Goal: Task Accomplishment & Management: Manage account settings

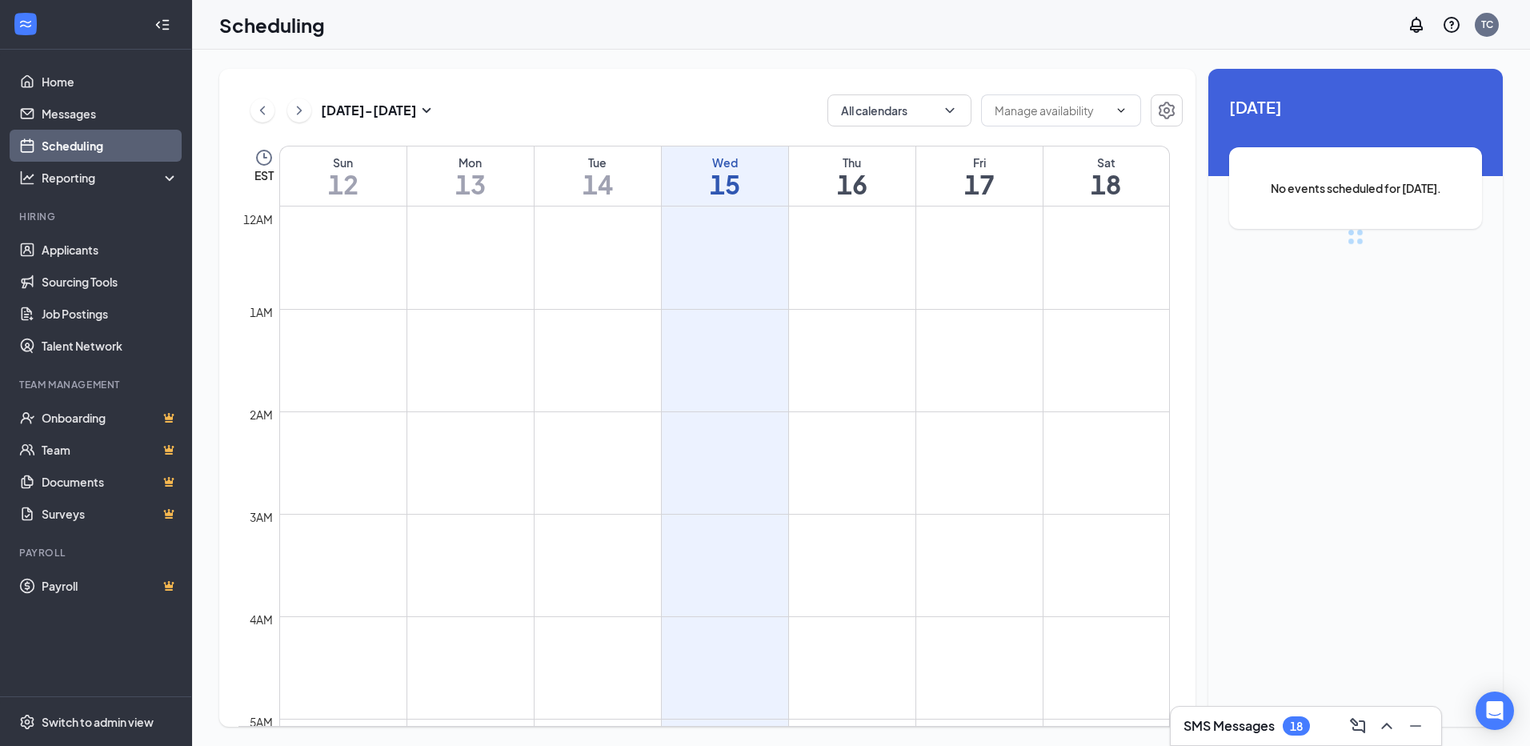
scroll to position [787, 0]
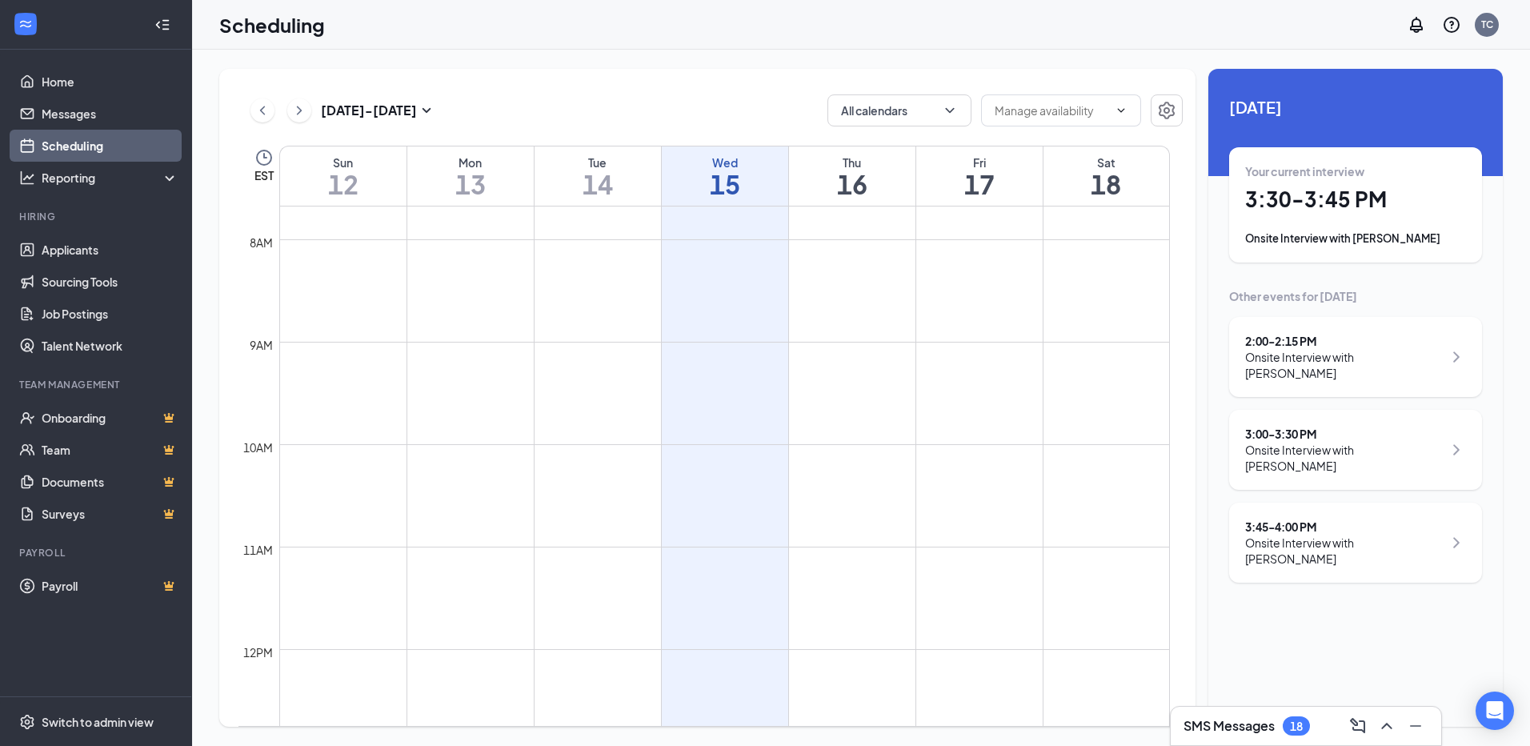
click at [1306, 234] on div "Onsite Interview with [PERSON_NAME]" at bounding box center [1355, 238] width 221 height 16
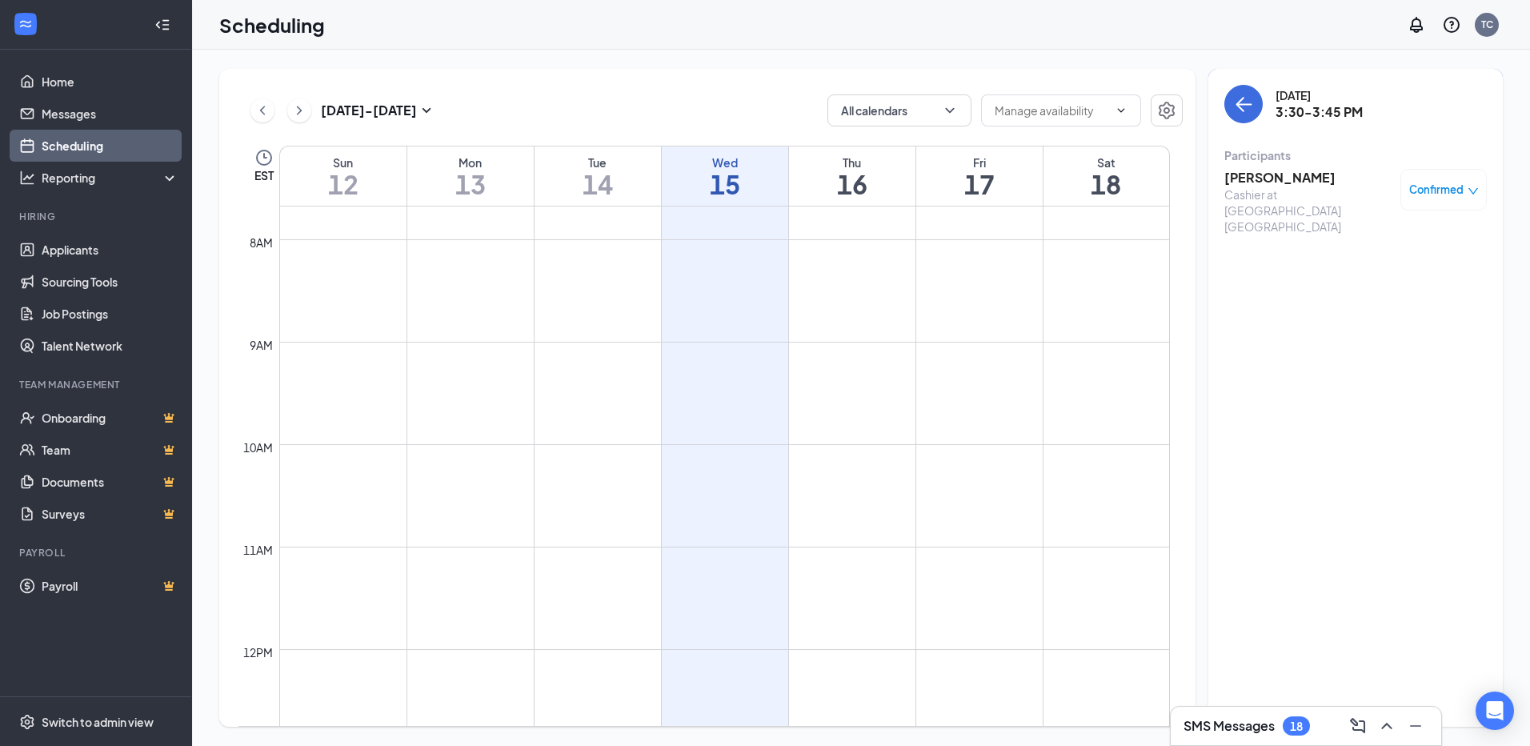
click at [1240, 171] on h3 "[PERSON_NAME]" at bounding box center [1308, 178] width 168 height 18
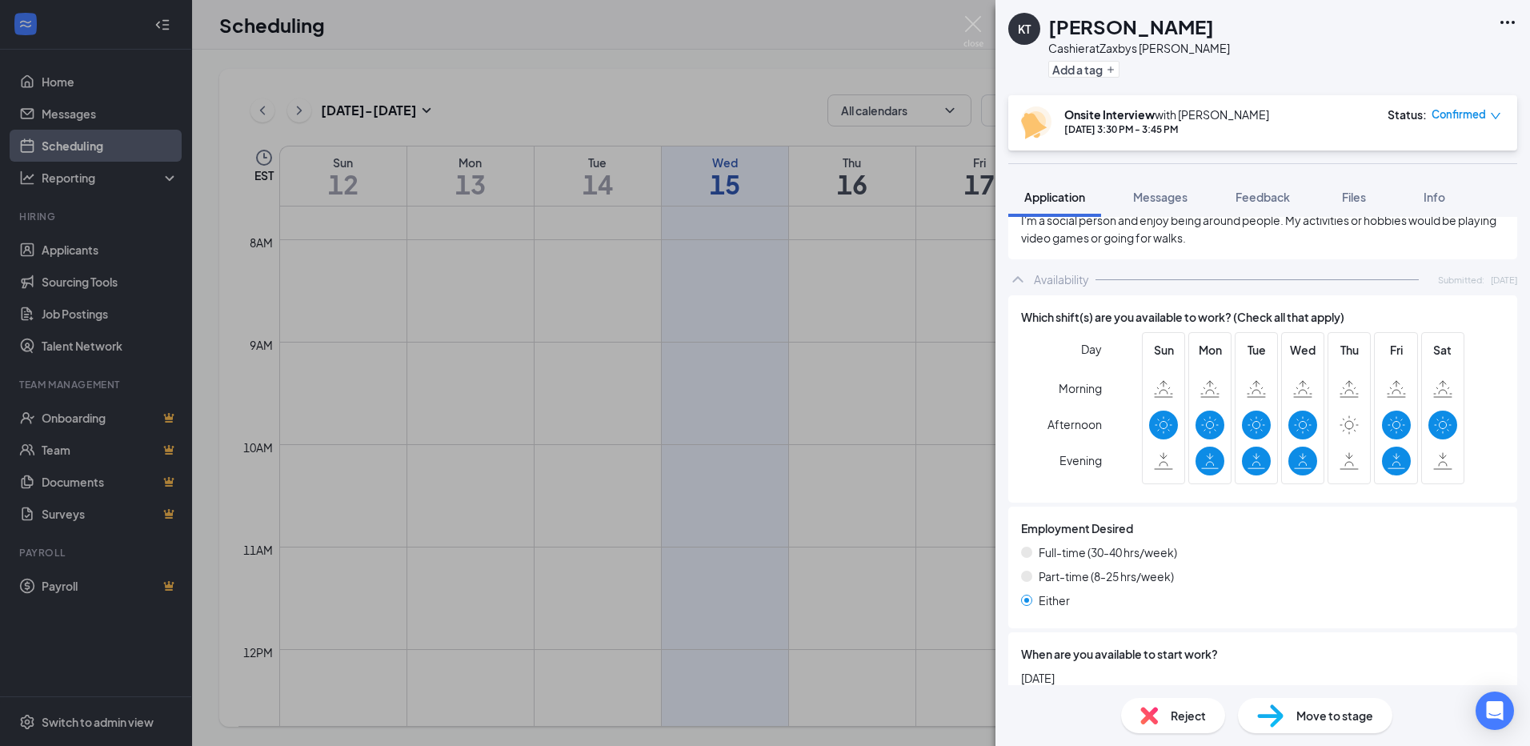
scroll to position [1055, 0]
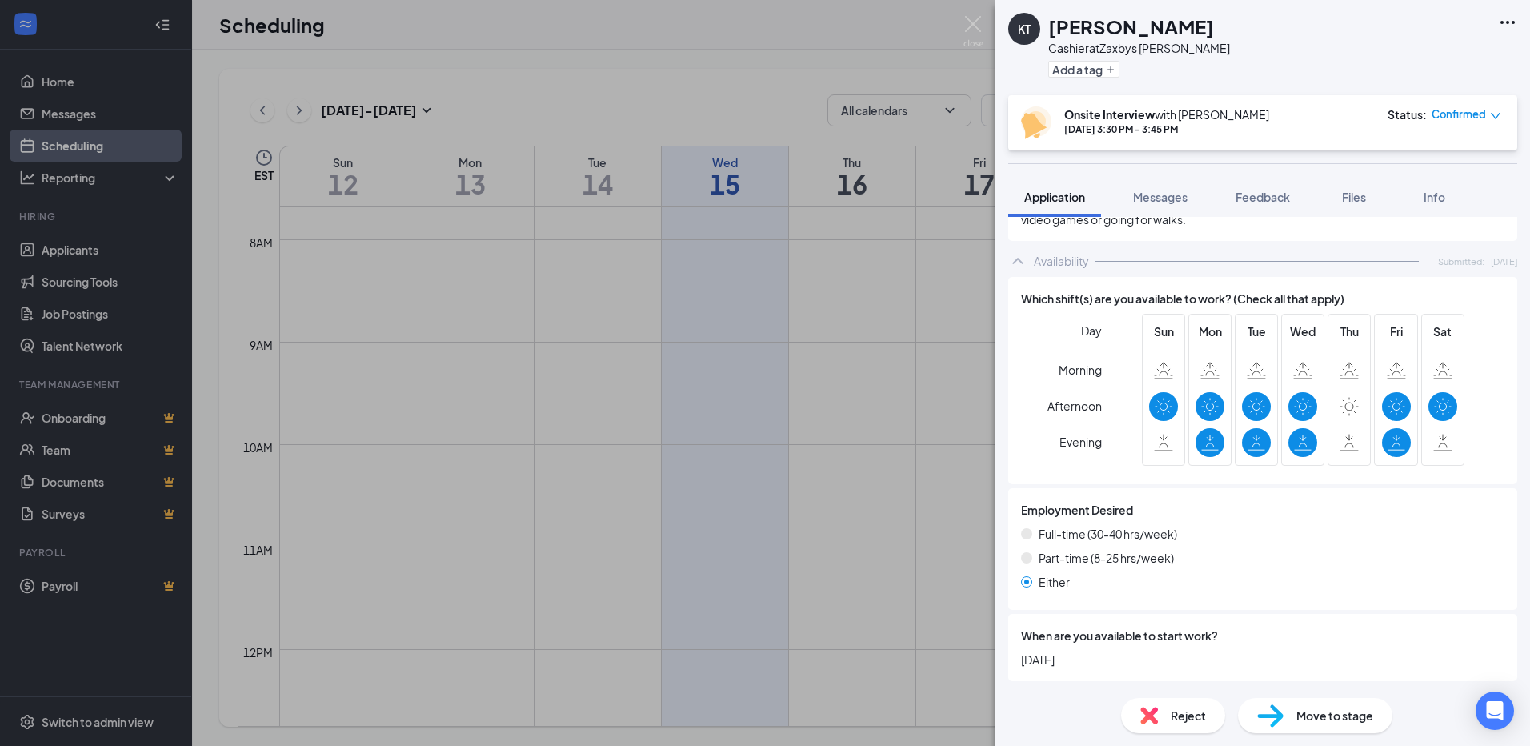
click at [1054, 635] on span "When are you available to start work?" at bounding box center [1119, 635] width 197 height 18
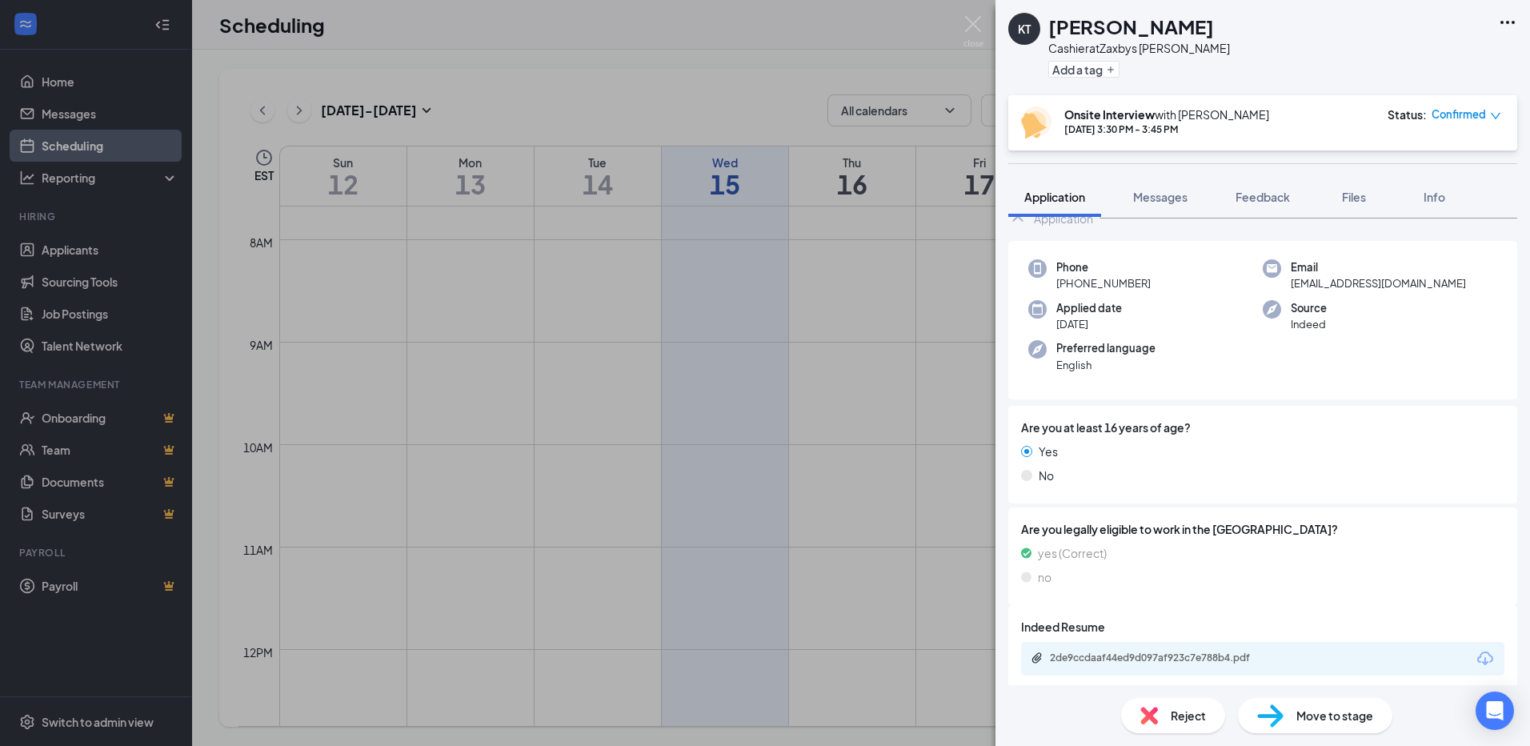
scroll to position [104, 0]
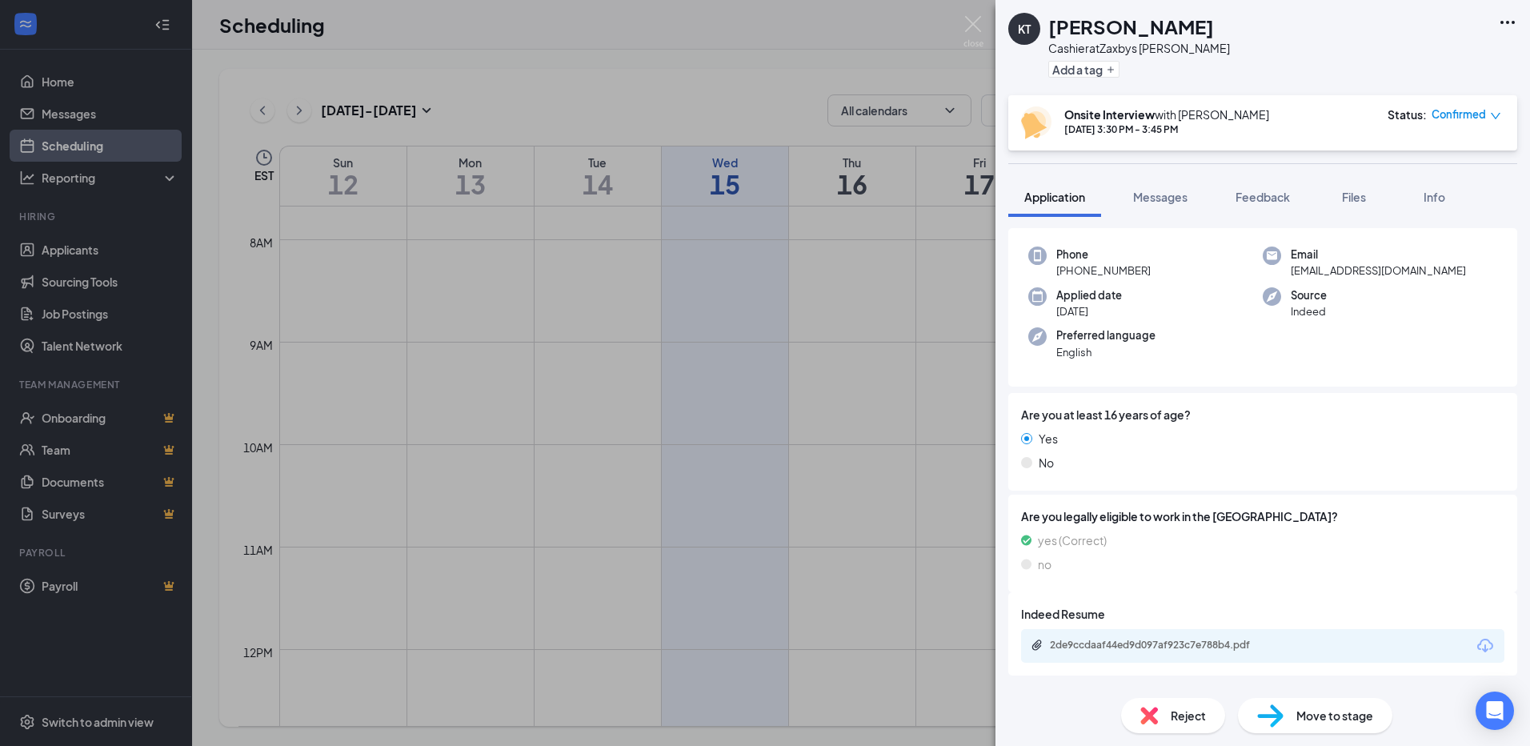
click at [1075, 643] on div "2de9ccdaaf44ed9d097af923c7e788b4.pdf" at bounding box center [1162, 644] width 224 height 13
click at [658, 122] on div "KT [PERSON_NAME] at [GEOGRAPHIC_DATA] [PERSON_NAME] Add a tag Onsite Interview …" at bounding box center [765, 373] width 1530 height 746
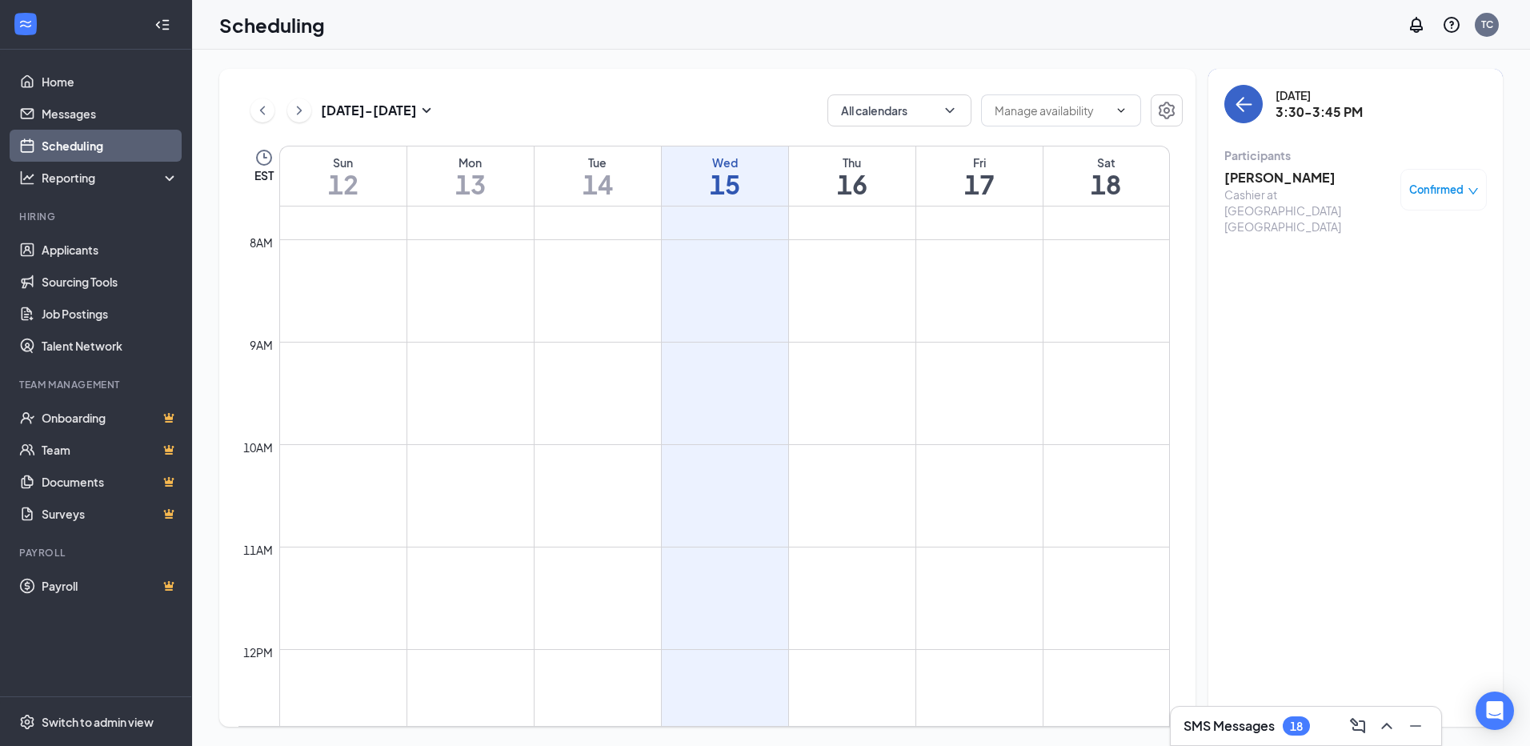
click at [1255, 116] on button "back-button" at bounding box center [1243, 104] width 38 height 38
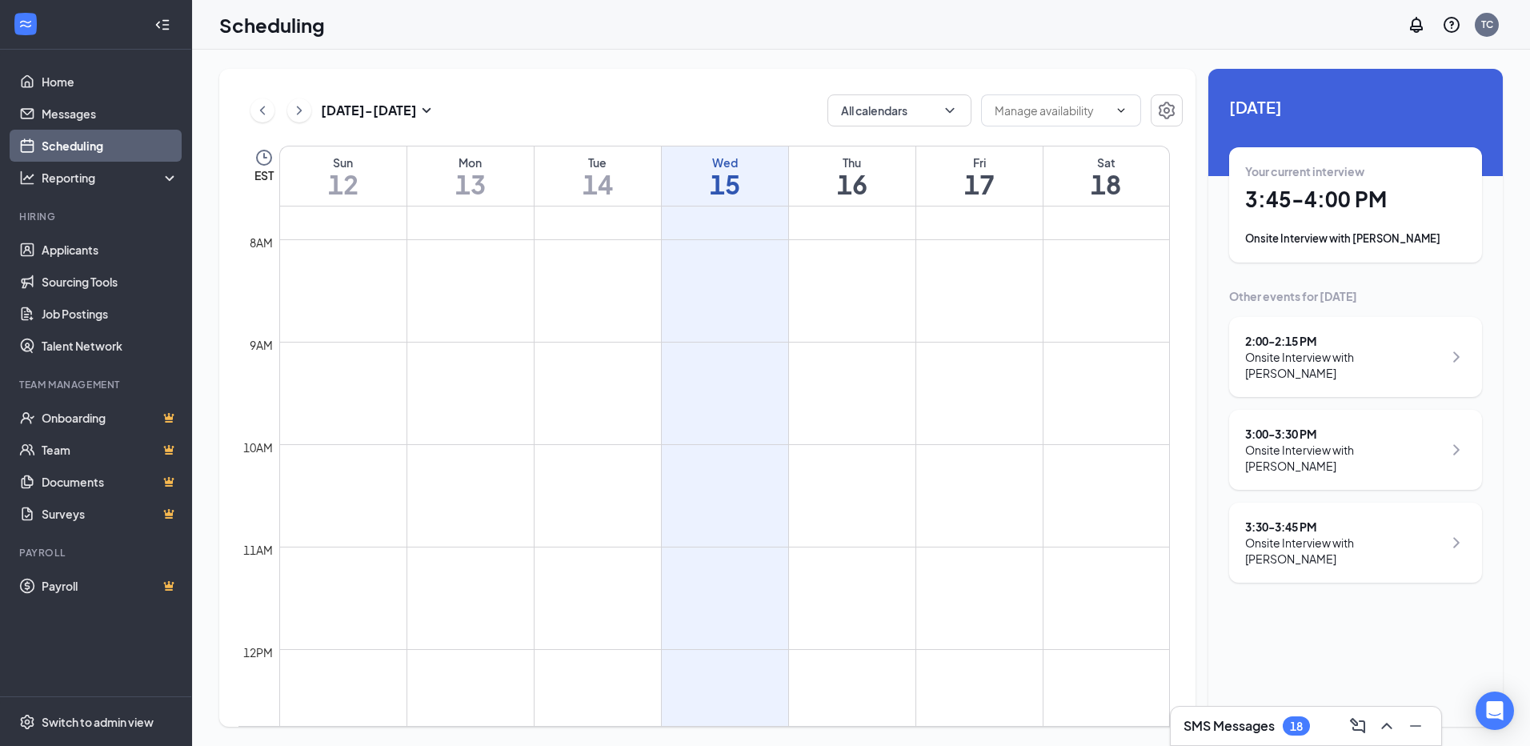
click at [1362, 225] on div "Your current interview 3:45 - 4:00 PM Onsite Interview with [PERSON_NAME]" at bounding box center [1355, 204] width 221 height 83
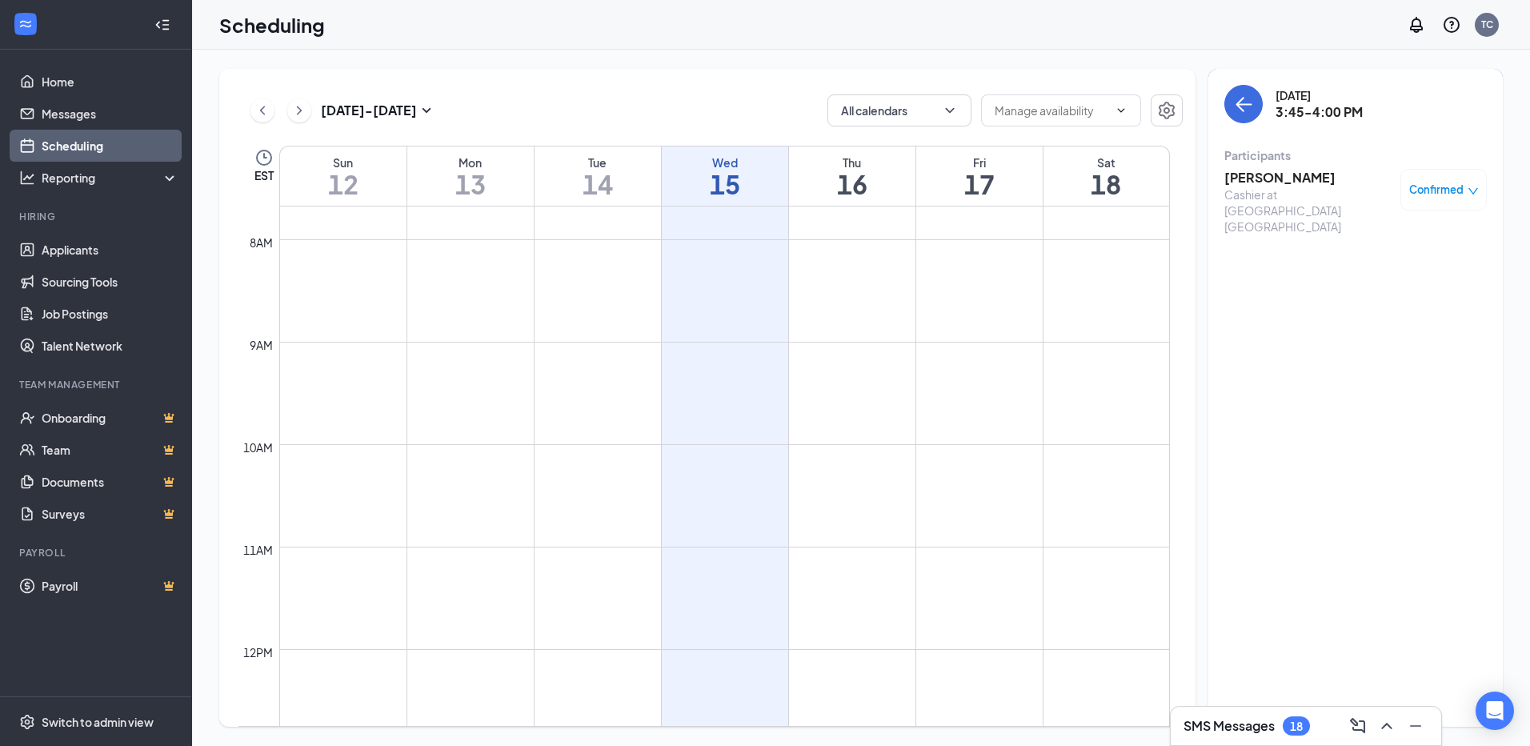
click at [1328, 195] on div "Cashier at [GEOGRAPHIC_DATA] [GEOGRAPHIC_DATA]" at bounding box center [1308, 210] width 168 height 48
click at [1324, 180] on h3 "[PERSON_NAME]" at bounding box center [1308, 178] width 168 height 18
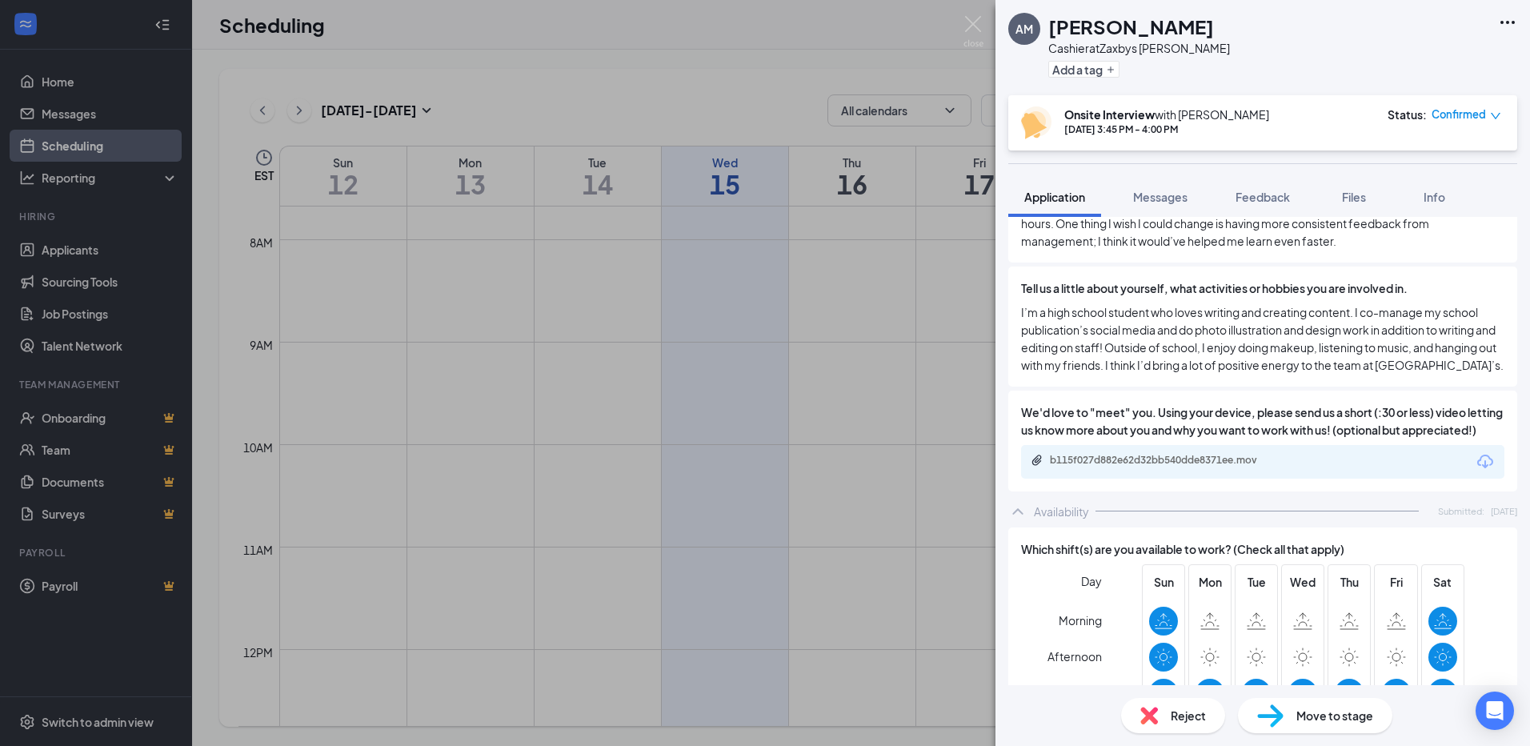
scroll to position [960, 0]
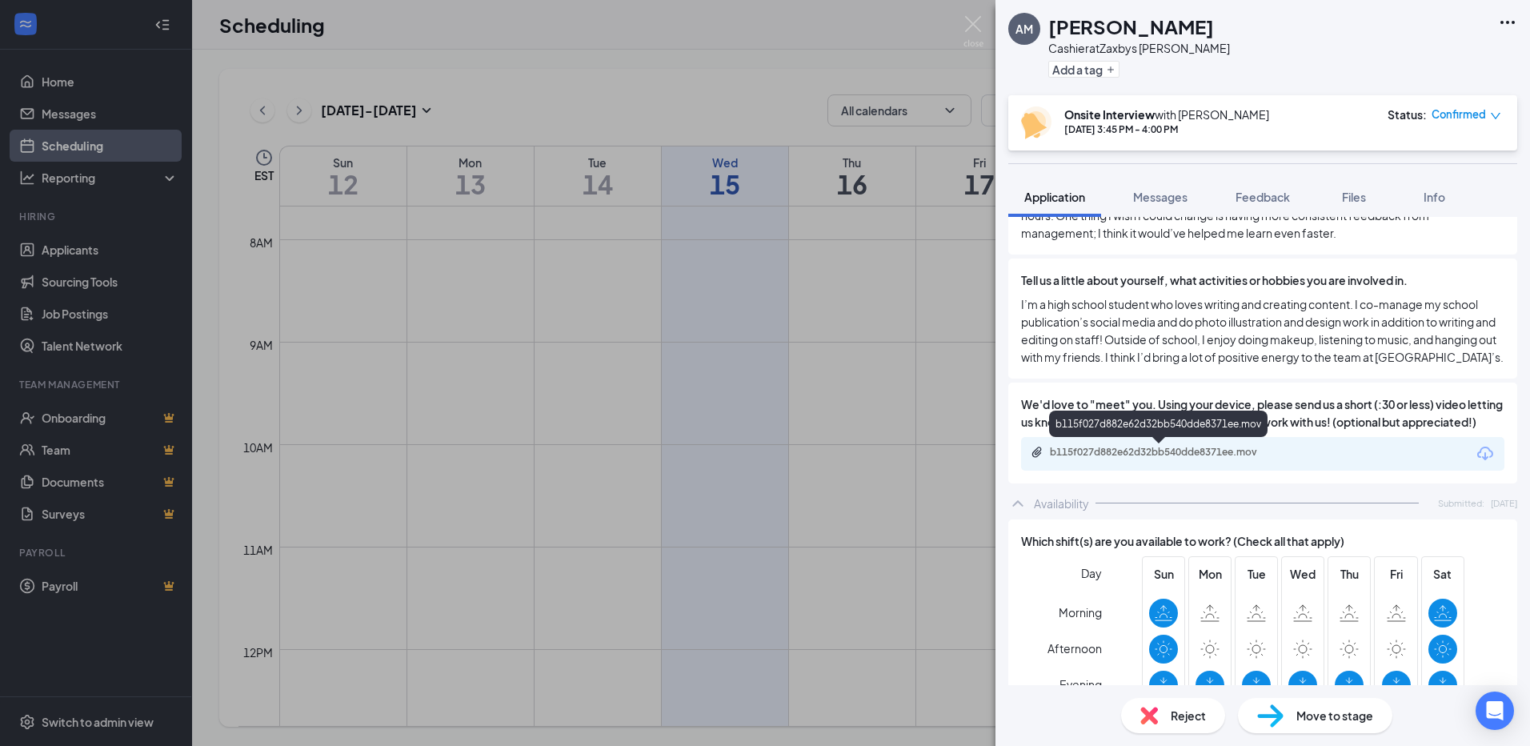
click at [1140, 442] on div "b115f027d882e62d32bb540dde8371ee.mov" at bounding box center [1158, 426] width 218 height 33
click at [1140, 454] on div "b115f027d882e62d32bb540dde8371ee.mov" at bounding box center [1162, 452] width 224 height 13
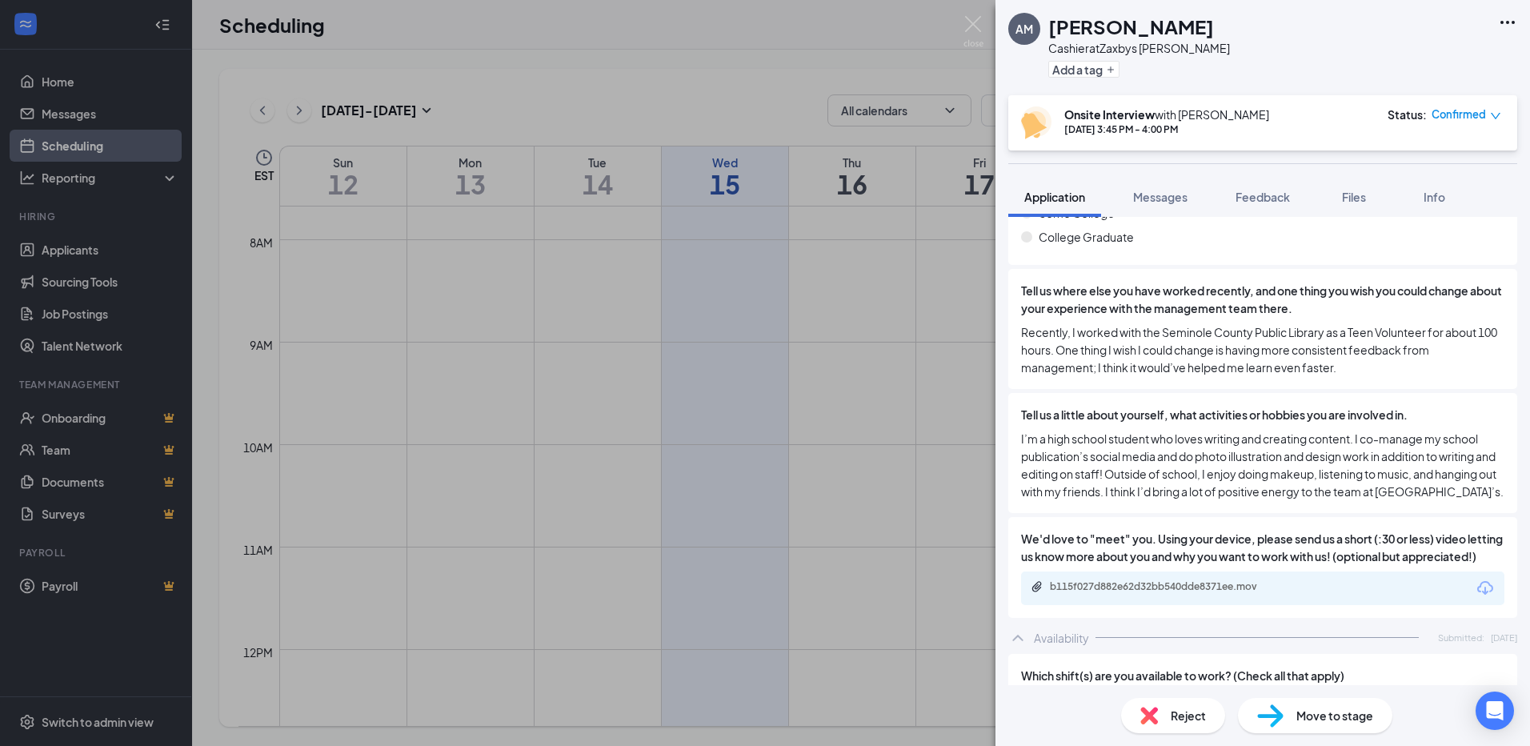
scroll to position [800, 0]
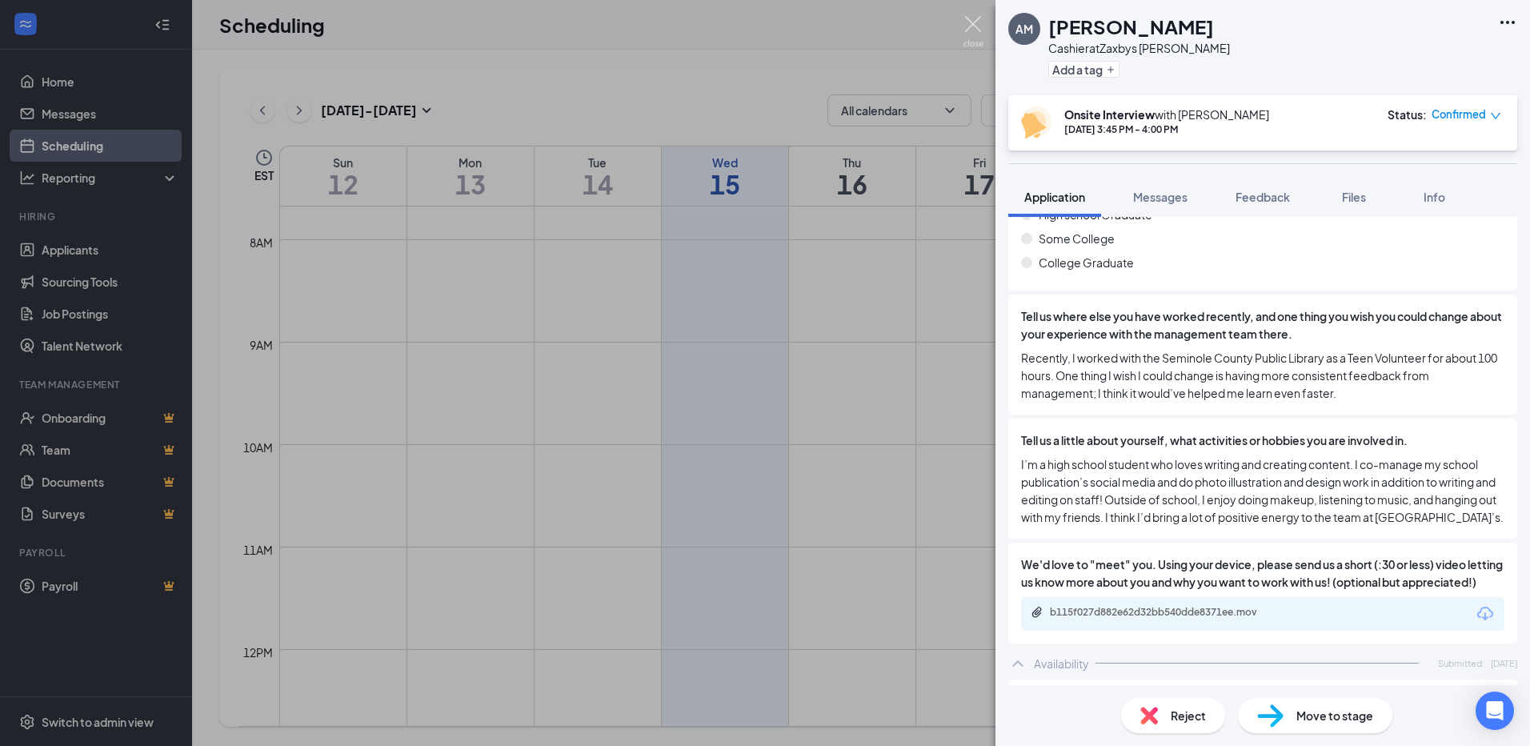
drag, startPoint x: 975, startPoint y: 27, endPoint x: 983, endPoint y: 30, distance: 9.1
click at [975, 29] on img at bounding box center [973, 31] width 20 height 31
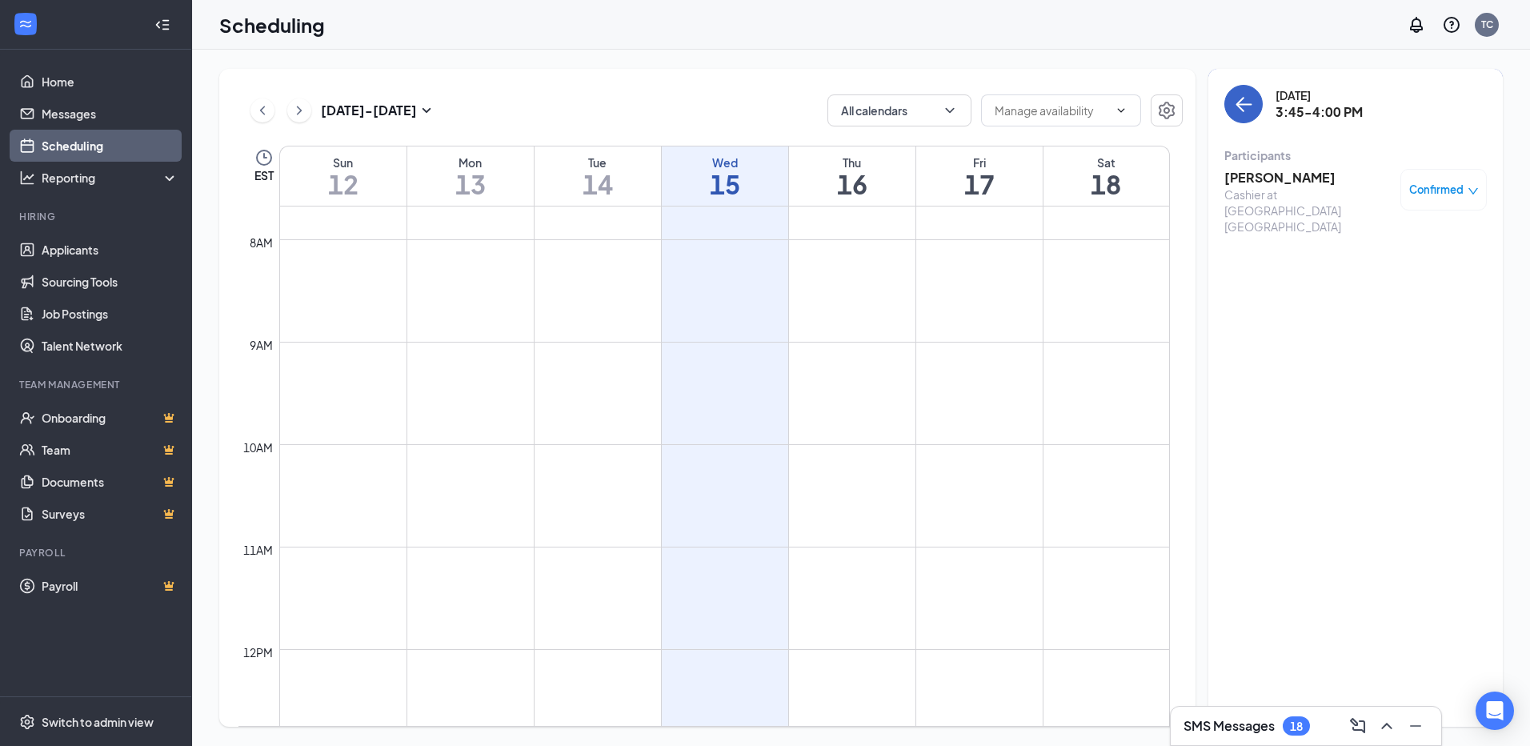
click at [1245, 105] on icon "ArrowLeft" at bounding box center [1244, 105] width 15 height 2
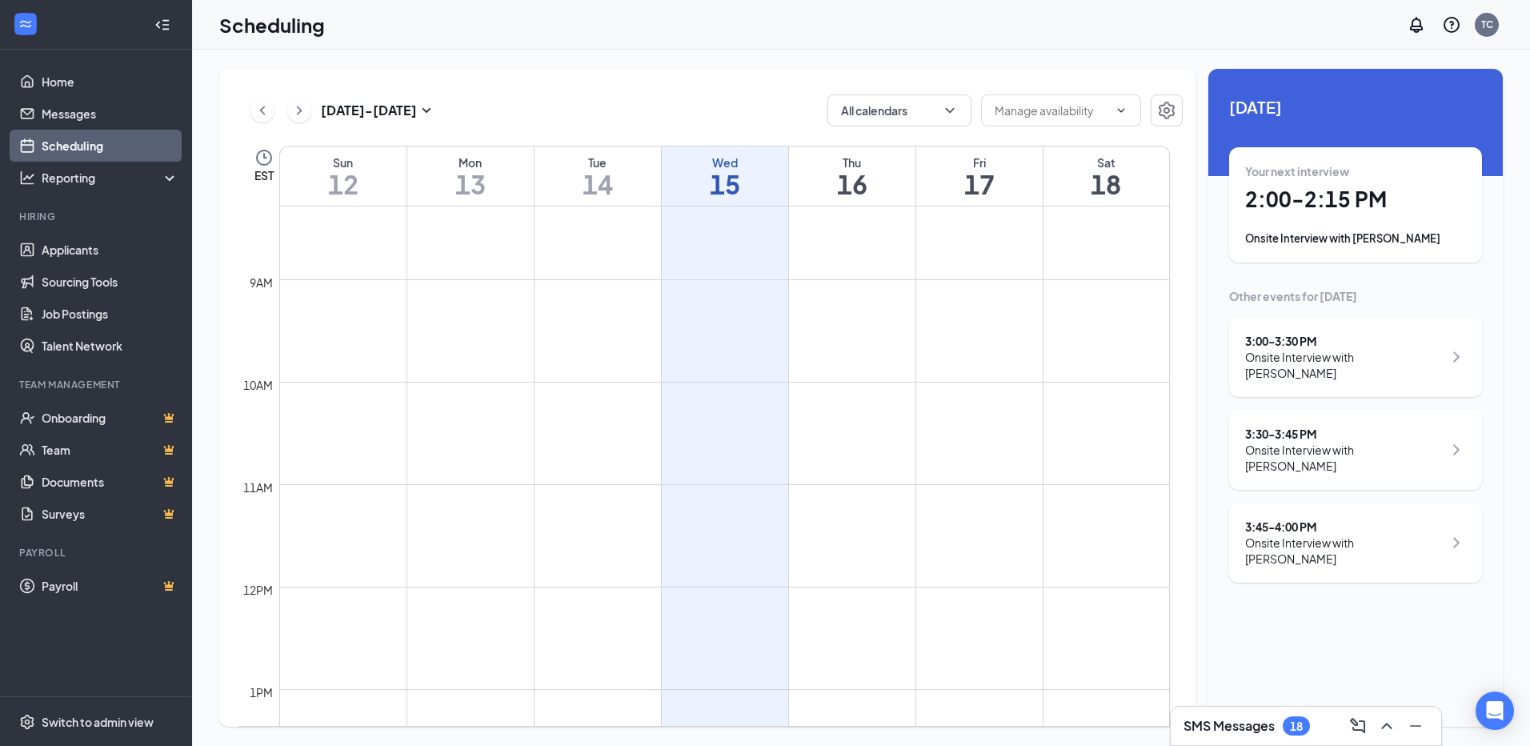
scroll to position [867, 0]
